Goal: Transaction & Acquisition: Purchase product/service

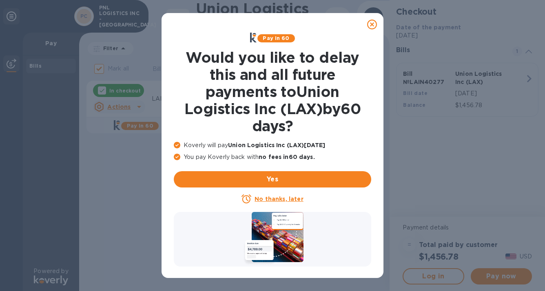
drag, startPoint x: 374, startPoint y: 26, endPoint x: 392, endPoint y: 75, distance: 52.1
click at [374, 27] on icon at bounding box center [372, 25] width 10 height 10
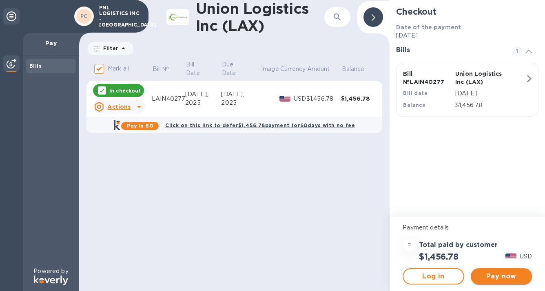
click at [490, 272] on span "Pay now" at bounding box center [501, 277] width 48 height 10
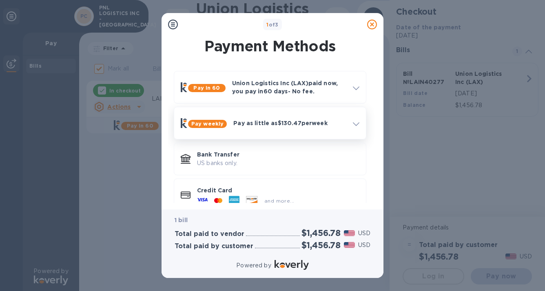
scroll to position [15, 0]
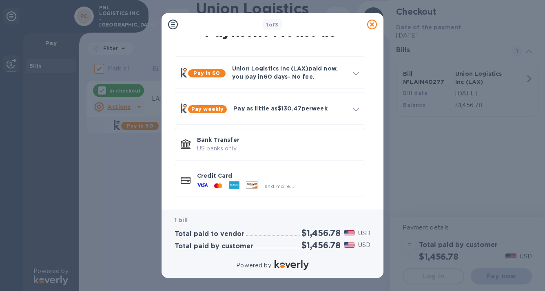
click at [319, 176] on p "Credit Card" at bounding box center [278, 176] width 162 height 8
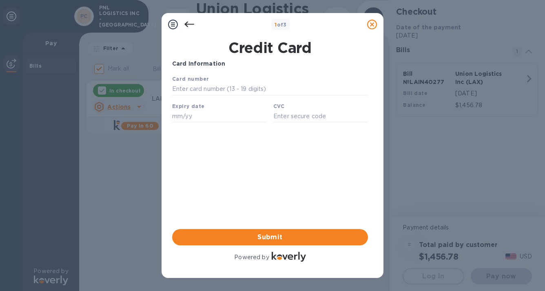
scroll to position [0, 0]
click at [189, 26] on icon at bounding box center [189, 25] width 10 height 10
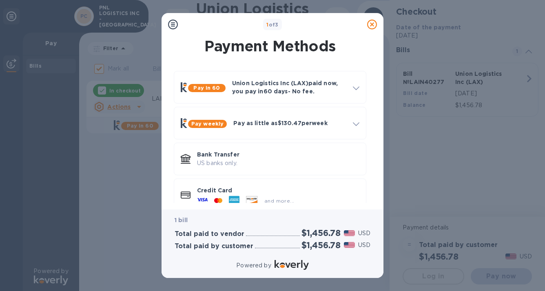
scroll to position [15, 0]
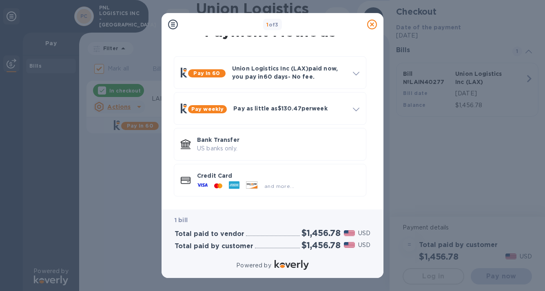
click at [268, 182] on div "and more..." at bounding box center [246, 186] width 104 height 12
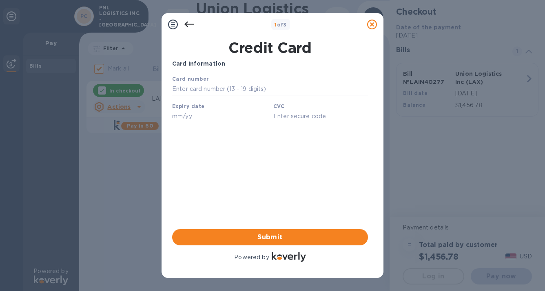
scroll to position [0, 0]
drag, startPoint x: 266, startPoint y: 79, endPoint x: 264, endPoint y: 84, distance: 5.7
click at [266, 79] on div "Card number" at bounding box center [270, 84] width 202 height 27
click at [264, 85] on input "text" at bounding box center [270, 89] width 196 height 12
type input "[CREDIT_CARD_NUMBER]"
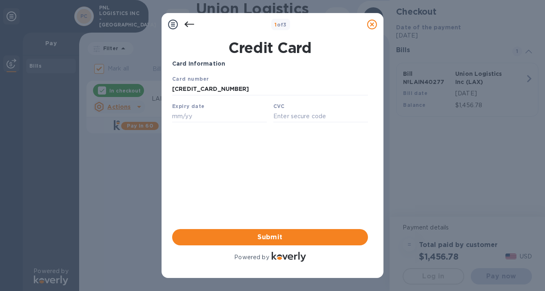
click at [244, 109] on div "Expiry date" at bounding box center [219, 112] width 101 height 27
click at [238, 113] on input "text" at bounding box center [219, 116] width 95 height 12
type input "07/28"
click at [319, 122] on input "text" at bounding box center [320, 116] width 95 height 12
type input "743"
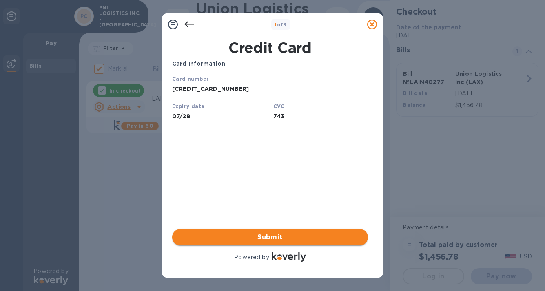
click at [283, 233] on span "Submit" at bounding box center [270, 238] width 183 height 10
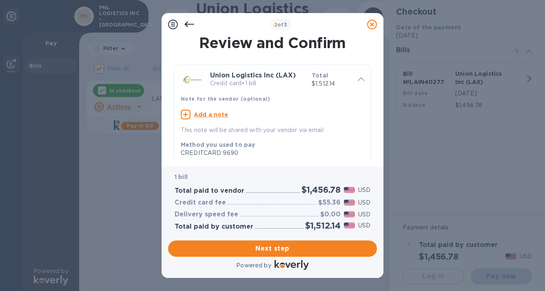
click at [370, 25] on icon at bounding box center [372, 25] width 10 height 10
